Goal: Navigation & Orientation: Find specific page/section

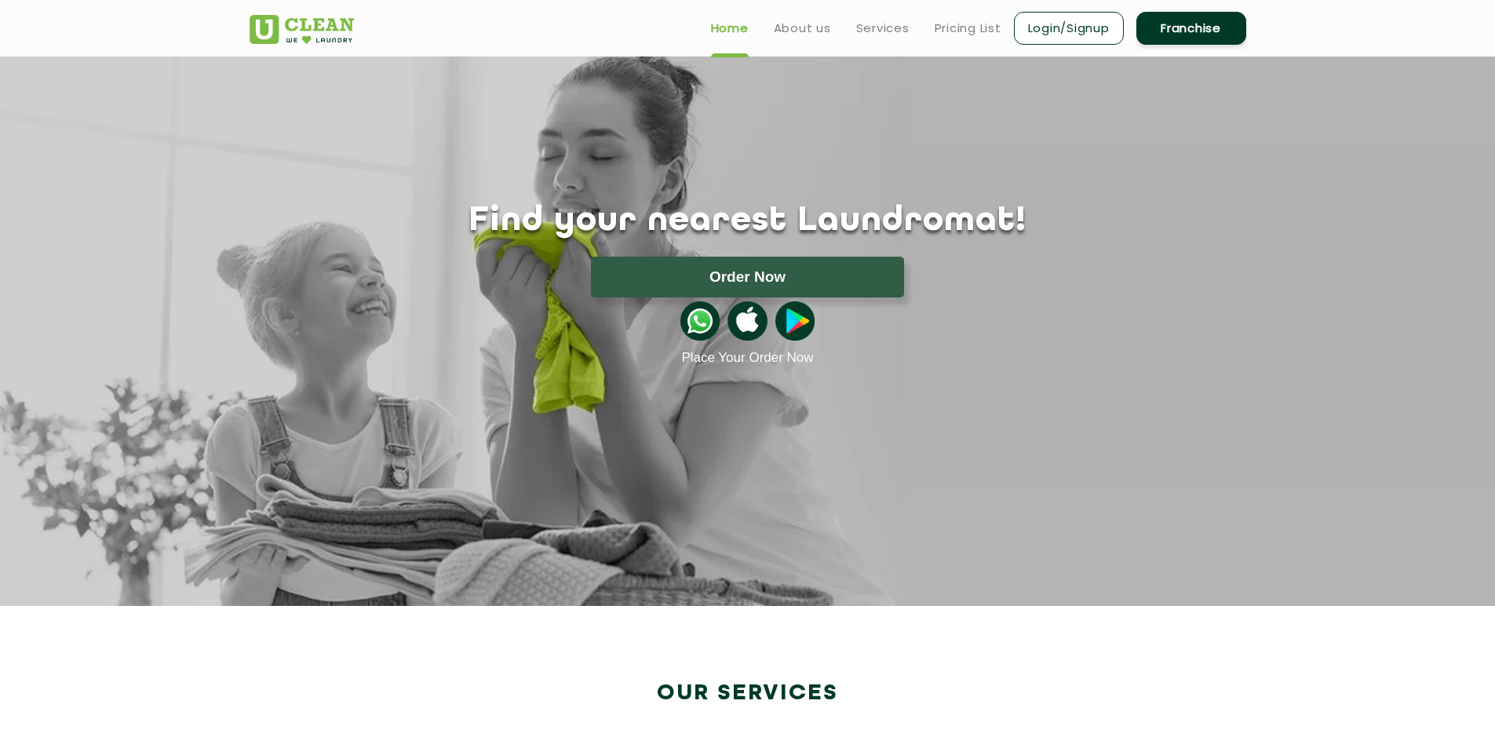
click at [811, 38] on ul "Home About us Services Pricing List Login/Signup Franchise" at bounding box center [972, 27] width 548 height 37
click at [815, 26] on link "About us" at bounding box center [802, 28] width 57 height 19
